Goal: Information Seeking & Learning: Learn about a topic

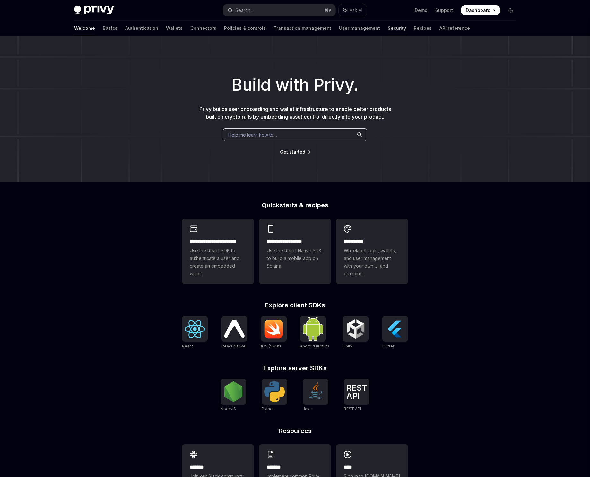
click at [387, 28] on link "Security" at bounding box center [396, 28] width 18 height 15
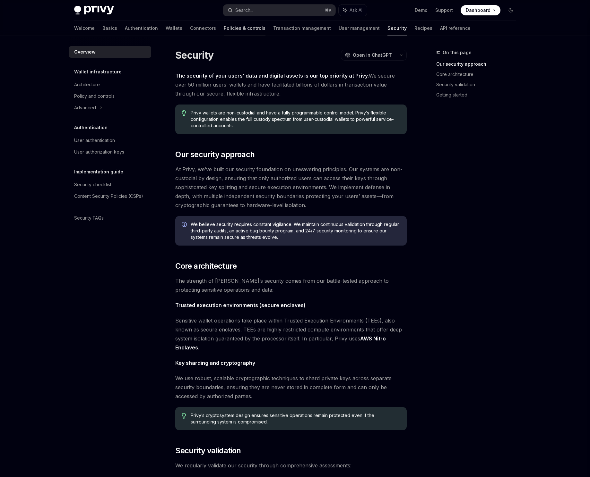
click at [224, 28] on link "Policies & controls" at bounding box center [245, 28] width 42 height 15
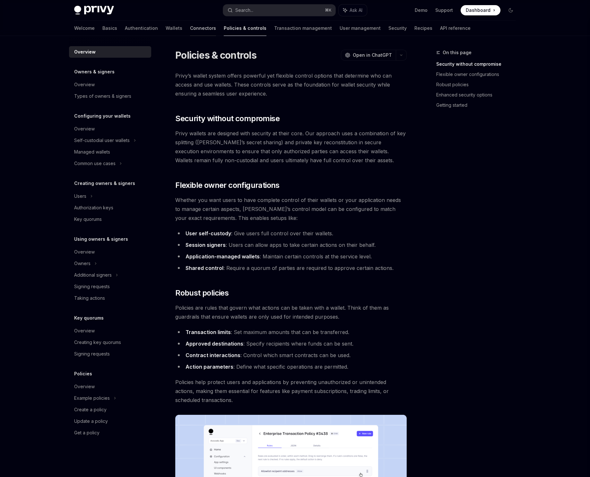
click at [190, 26] on link "Connectors" at bounding box center [203, 28] width 26 height 15
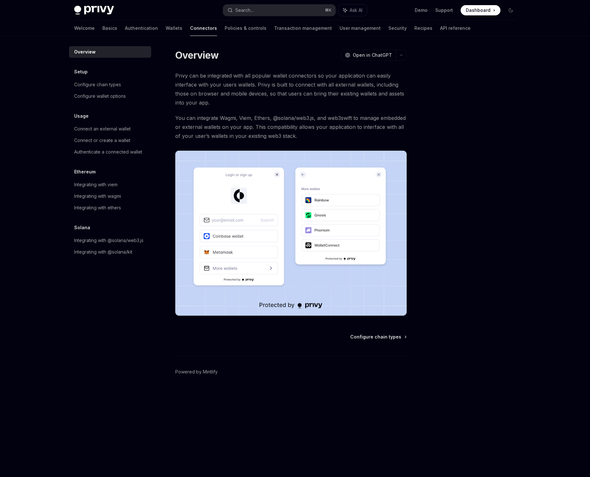
click at [132, 26] on div "Welcome Basics Authentication Wallets Connectors Policies & controls Transactio…" at bounding box center [272, 28] width 396 height 15
click at [166, 26] on link "Wallets" at bounding box center [174, 28] width 17 height 15
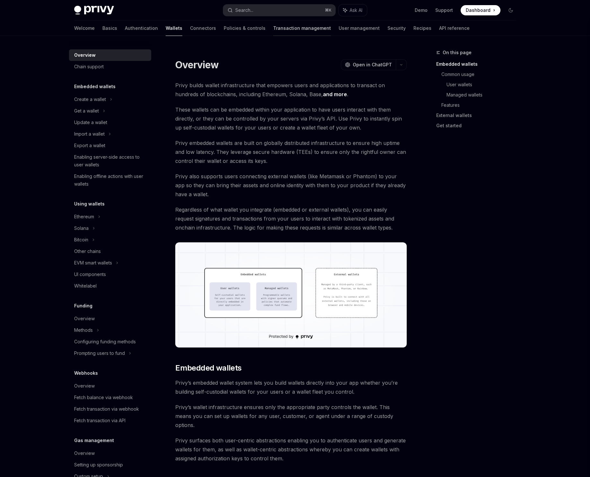
click at [273, 27] on link "Transaction management" at bounding box center [302, 28] width 58 height 15
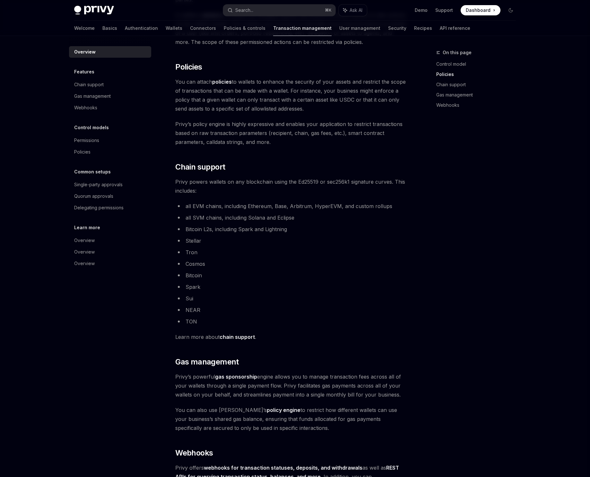
scroll to position [388, 0]
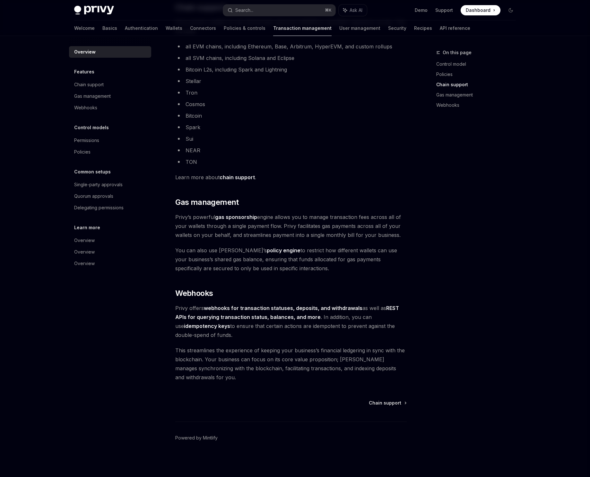
click at [367, 30] on div "Welcome Basics Authentication Wallets Connectors Policies & controls Transactio…" at bounding box center [272, 28] width 396 height 15
click at [388, 29] on link "Security" at bounding box center [397, 28] width 18 height 15
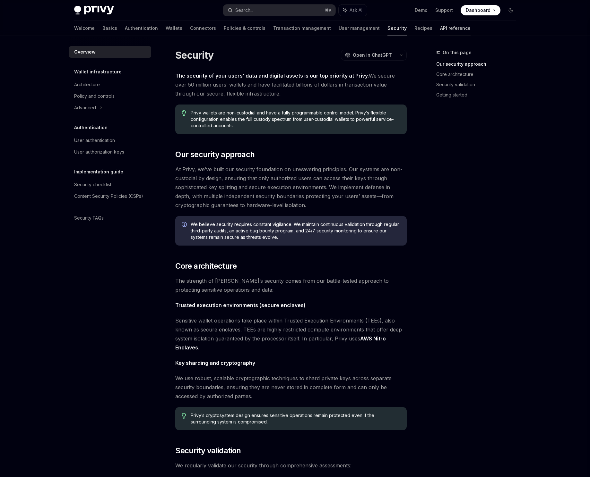
click at [434, 33] on link "API reference" at bounding box center [455, 28] width 30 height 15
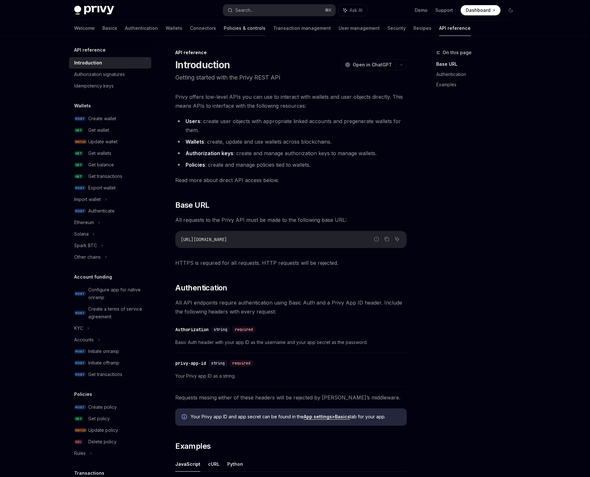
click at [224, 30] on link "Policies & controls" at bounding box center [245, 28] width 42 height 15
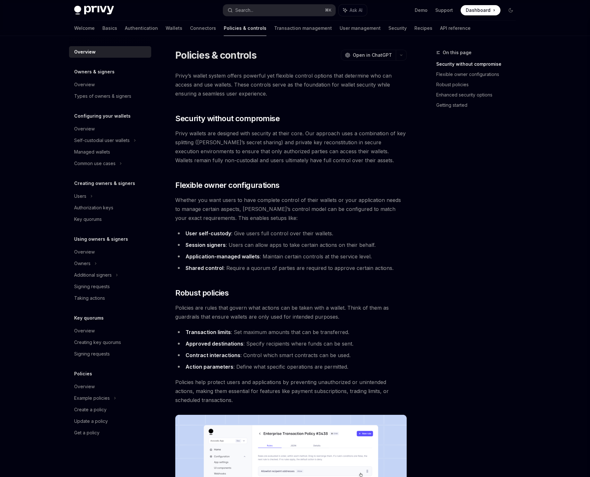
drag, startPoint x: 153, startPoint y: 19, endPoint x: 155, endPoint y: 21, distance: 3.7
click at [153, 19] on div "Privy Docs home page Search... ⌘ K Ask AI Demo Support Dashboard Dashboard Sear…" at bounding box center [294, 10] width 441 height 21
click at [190, 24] on link "Connectors" at bounding box center [203, 28] width 26 height 15
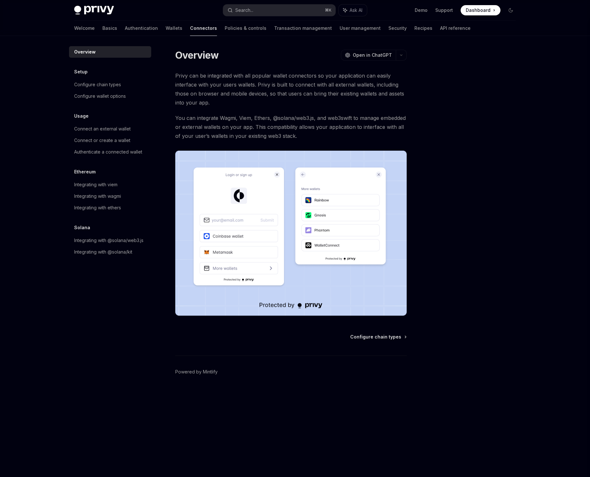
click at [127, 31] on div "Welcome Basics Authentication Wallets Connectors Policies & controls Transactio…" at bounding box center [272, 28] width 396 height 15
drag, startPoint x: 92, startPoint y: 28, endPoint x: 84, endPoint y: 28, distance: 8.0
click at [92, 28] on div "Welcome Basics Authentication Wallets Connectors Policies & controls Transactio…" at bounding box center [272, 28] width 396 height 15
click at [102, 28] on link "Basics" at bounding box center [109, 28] width 15 height 15
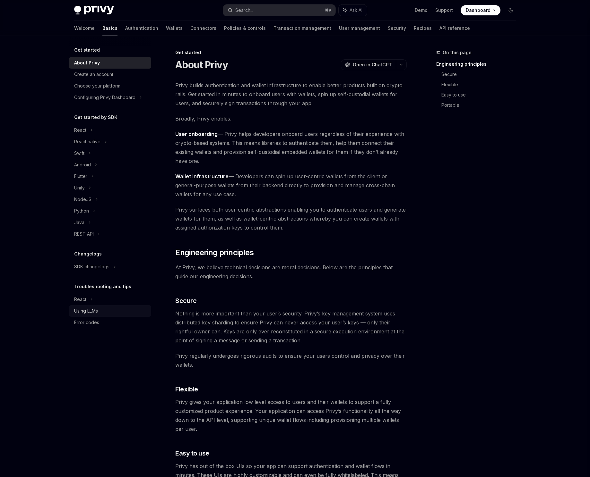
click at [84, 310] on div "Using LLMs" at bounding box center [86, 311] width 24 height 8
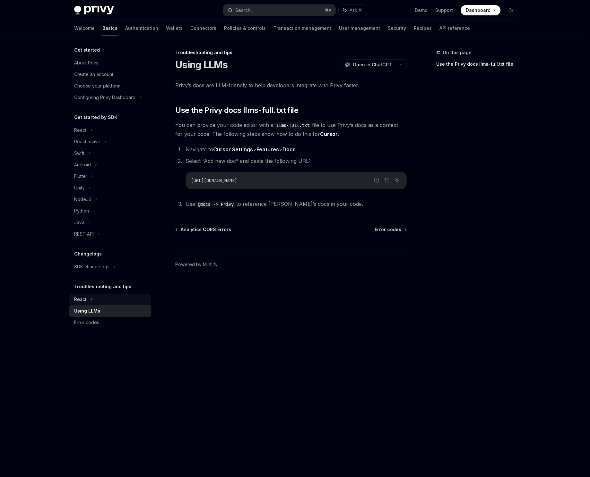
click at [87, 301] on div "React" at bounding box center [110, 300] width 82 height 12
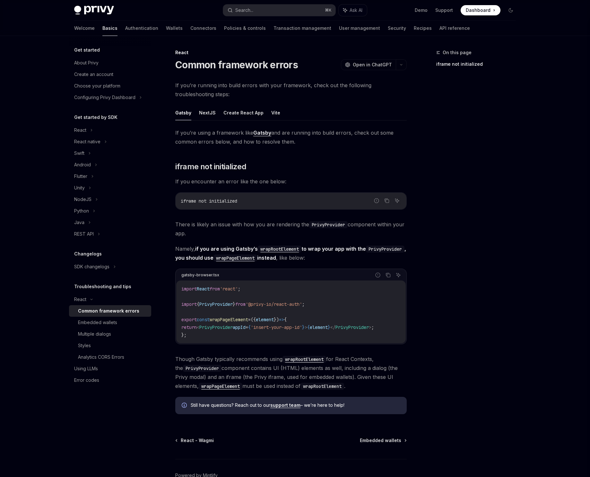
click at [120, 19] on div "Privy Docs home page Search... ⌘ K Ask AI Demo Support Dashboard Dashboard Sear…" at bounding box center [294, 10] width 441 height 21
click at [125, 27] on link "Authentication" at bounding box center [141, 28] width 33 height 15
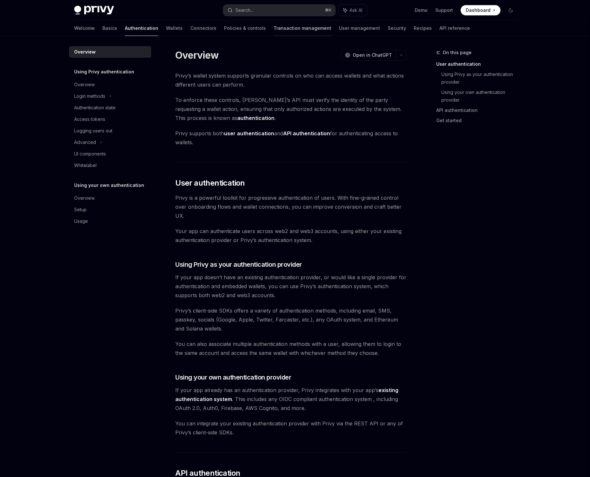
click at [273, 33] on link "Transaction management" at bounding box center [302, 28] width 58 height 15
type textarea "*"
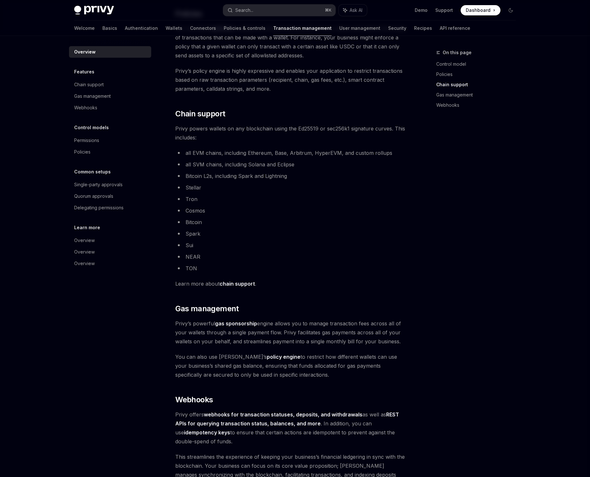
scroll to position [347, 0]
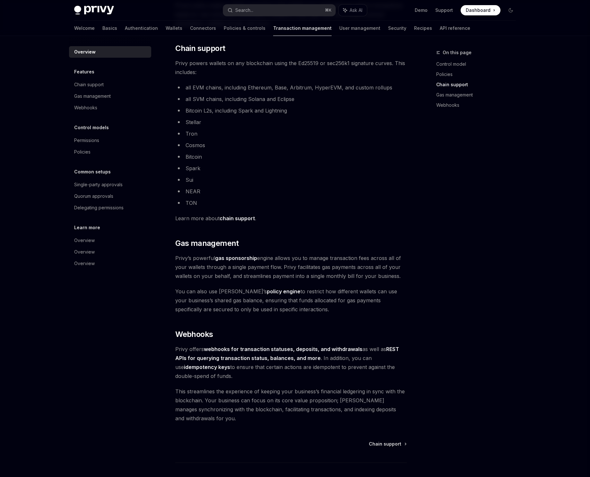
click at [387, 167] on li "Spark" at bounding box center [290, 168] width 231 height 9
click at [388, 163] on ul "all EVM chains, including Ethereum, Base, Arbitrum, HyperEVM, and custom rollup…" at bounding box center [290, 145] width 231 height 124
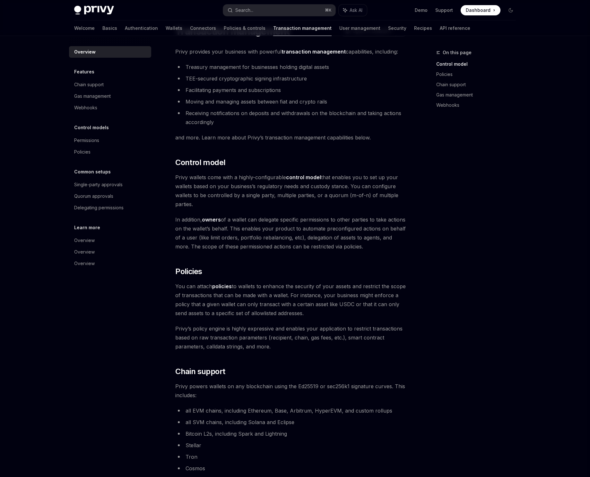
scroll to position [0, 0]
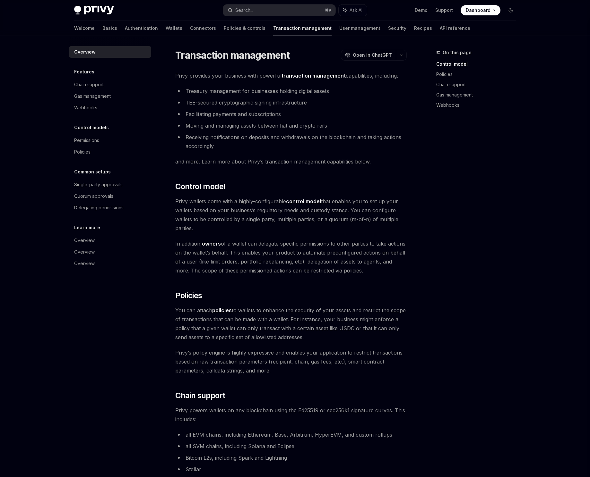
drag, startPoint x: 467, startPoint y: 246, endPoint x: 481, endPoint y: 224, distance: 26.1
click at [434, 246] on div "On this page Control model Policies Chain support Gas management Webhooks" at bounding box center [472, 263] width 98 height 429
click at [298, 7] on button "Search... ⌘ K" at bounding box center [279, 10] width 112 height 12
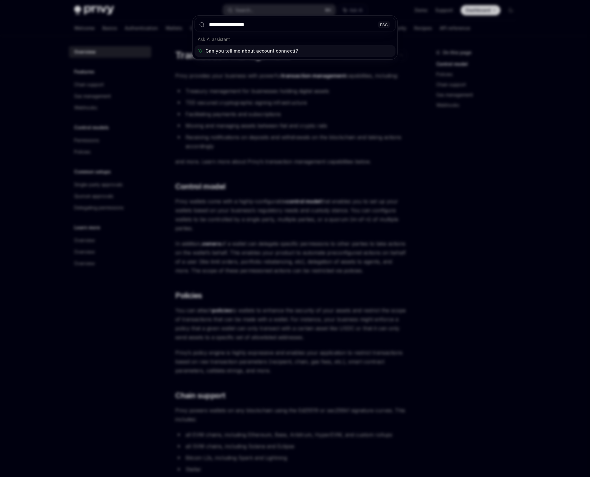
type input "**********"
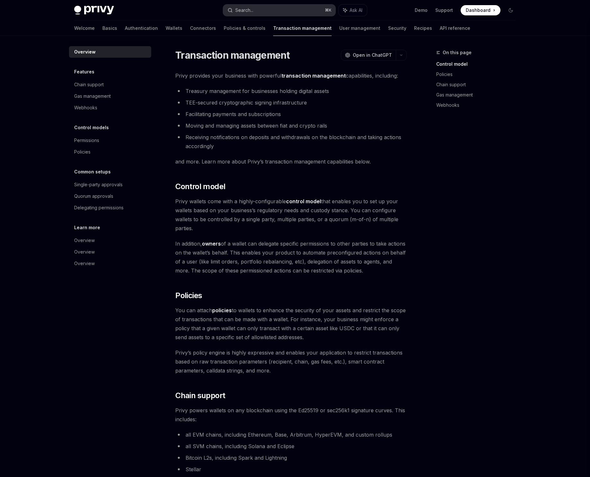
type textarea "*"
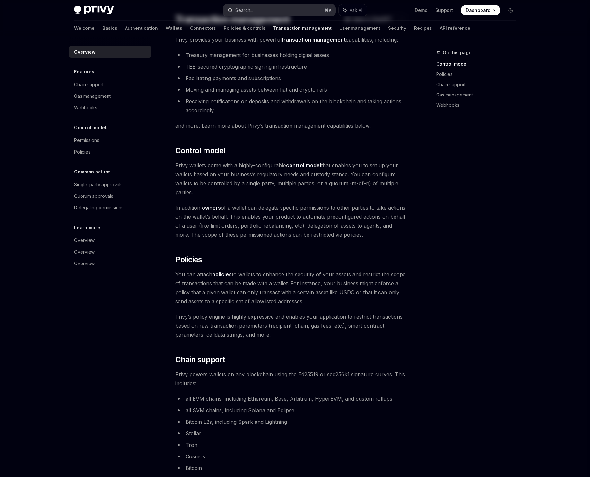
scroll to position [659, 0]
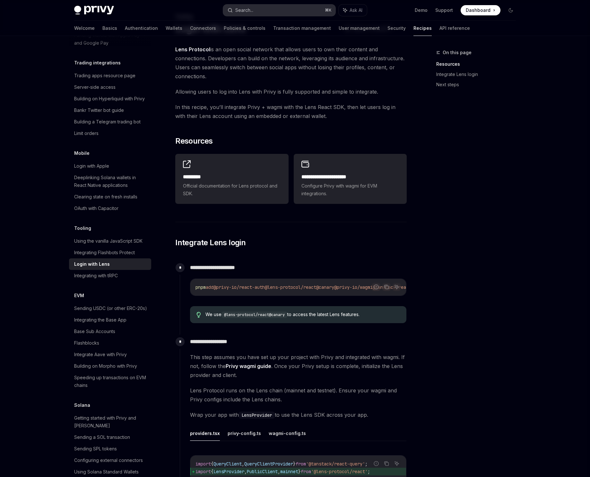
click at [274, 14] on button "Search... ⌘ K" at bounding box center [279, 10] width 112 height 12
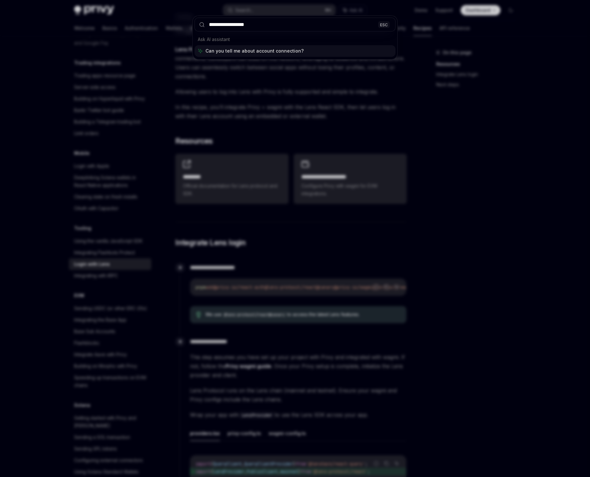
type input "**********"
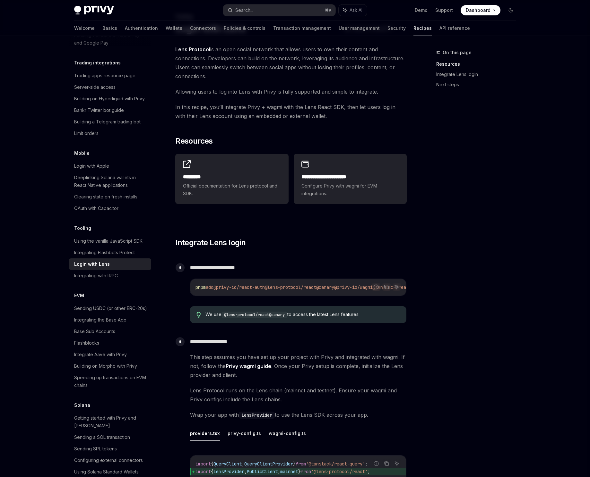
type textarea "*"
